Goal: Navigation & Orientation: Find specific page/section

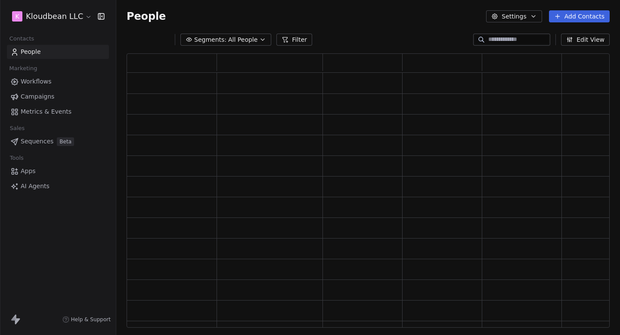
click at [34, 106] on link "Metrics & Events" at bounding box center [58, 112] width 102 height 14
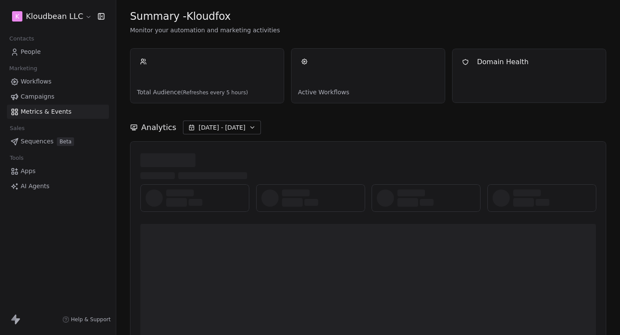
click at [44, 94] on span "Campaigns" at bounding box center [38, 96] width 34 height 9
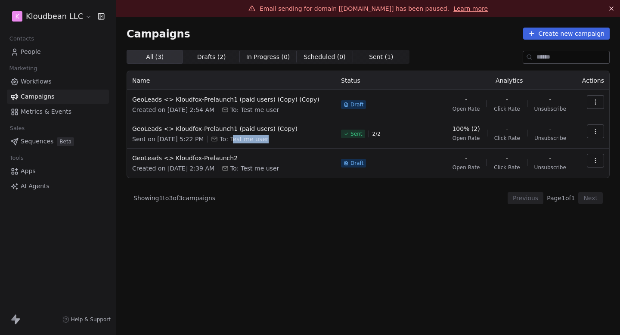
drag, startPoint x: 242, startPoint y: 138, endPoint x: 286, endPoint y: 138, distance: 43.9
click at [286, 138] on div "Sent on Oct 4, 2025, 5:22 PM To: Test me user" at bounding box center [231, 139] width 198 height 9
click at [75, 55] on link "People" at bounding box center [58, 52] width 102 height 14
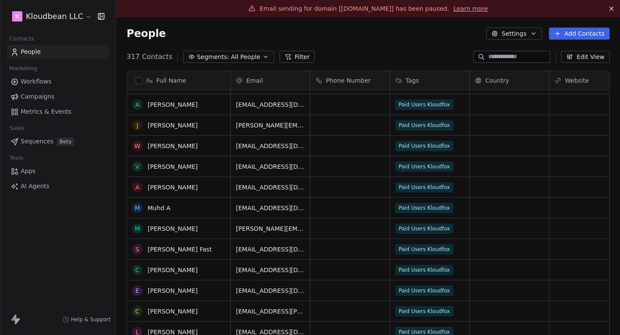
scroll to position [451, 0]
click at [53, 99] on link "Campaigns" at bounding box center [58, 97] width 102 height 14
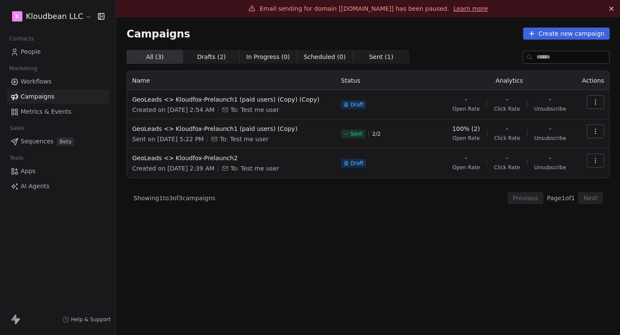
click at [59, 49] on link "People" at bounding box center [58, 52] width 102 height 14
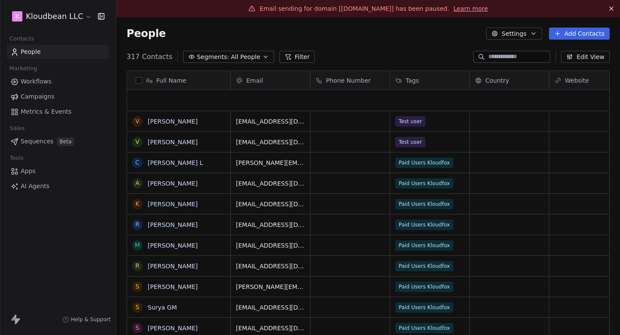
scroll to position [295, 503]
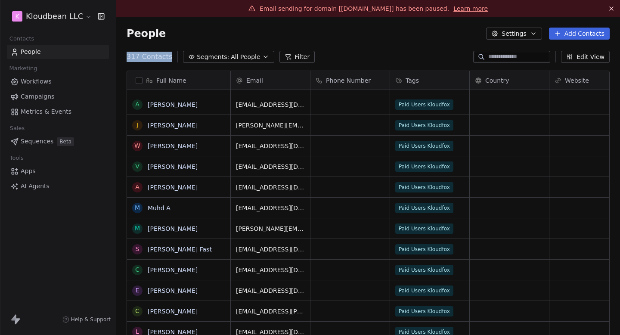
drag, startPoint x: 125, startPoint y: 58, endPoint x: 172, endPoint y: 59, distance: 46.5
click at [169, 59] on div "317 Contacts Segments: All People Filter Edit View" at bounding box center [367, 57] width 503 height 14
click at [172, 59] on div "317 Contacts Segments: All People Filter" at bounding box center [221, 57] width 188 height 12
click at [65, 19] on html "K Kloudbean LLC Contacts People Marketing Workflows Campaigns Metrics & Events …" at bounding box center [310, 167] width 620 height 335
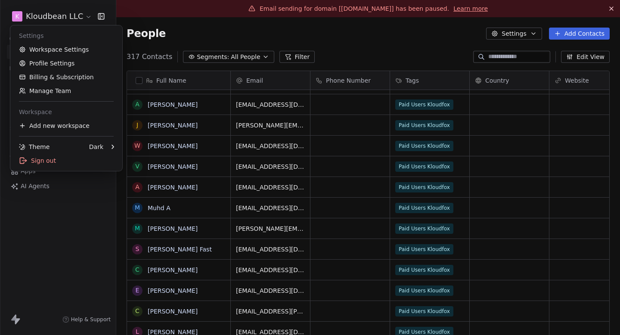
click at [65, 19] on html "K Kloudbean LLC Contacts People Marketing Workflows Campaigns Metrics & Events …" at bounding box center [310, 167] width 620 height 335
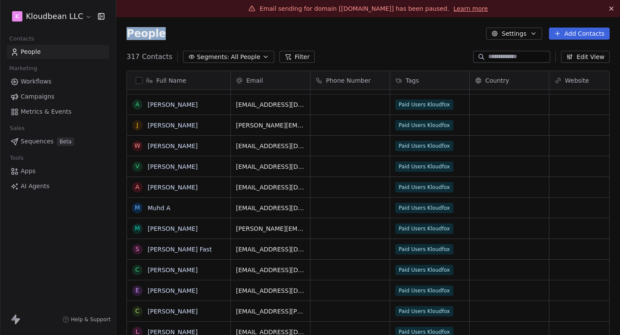
drag, startPoint x: 123, startPoint y: 28, endPoint x: 181, endPoint y: 28, distance: 58.5
click at [181, 28] on div "People Settings Add Contacts" at bounding box center [367, 33] width 503 height 33
click at [182, 28] on div "People Settings Add Contacts" at bounding box center [368, 34] width 483 height 12
click at [73, 6] on div "K Kloudbean LLC" at bounding box center [58, 16] width 116 height 33
click at [63, 17] on html "K Kloudbean LLC Contacts People Marketing Workflows Campaigns Metrics & Events …" at bounding box center [310, 167] width 620 height 335
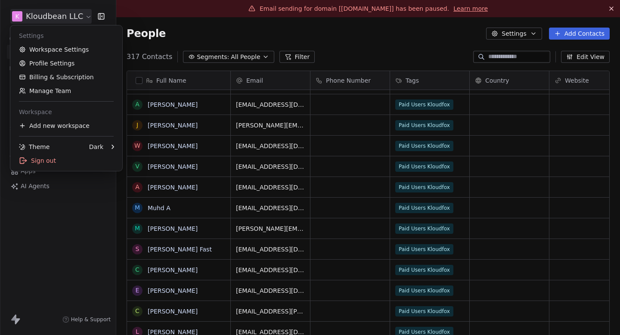
click at [202, 49] on html "K Kloudbean LLC Contacts People Marketing Workflows Campaigns Metrics & Events …" at bounding box center [310, 167] width 620 height 335
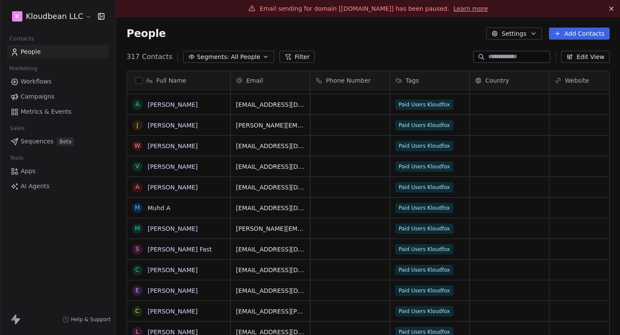
click at [58, 94] on link "Campaigns" at bounding box center [58, 97] width 102 height 14
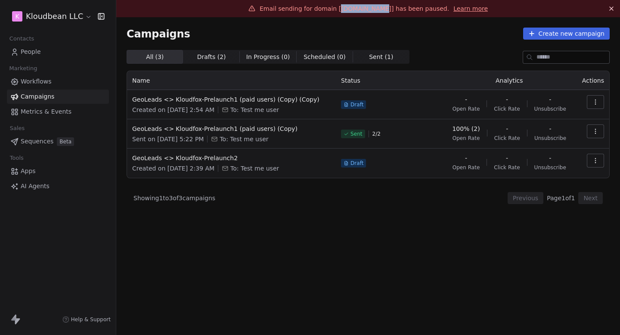
drag, startPoint x: 347, startPoint y: 10, endPoint x: 385, endPoint y: 9, distance: 37.5
click at [385, 9] on span "Email sending for domain [kloudfox.com] has been paused." at bounding box center [353, 8] width 189 height 7
copy span "kloudfox.com"
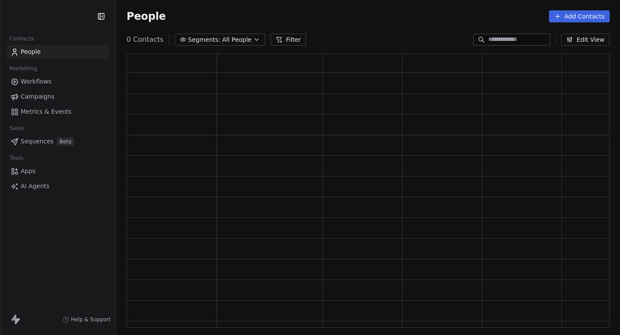
scroll to position [274, 483]
